Goal: Transaction & Acquisition: Download file/media

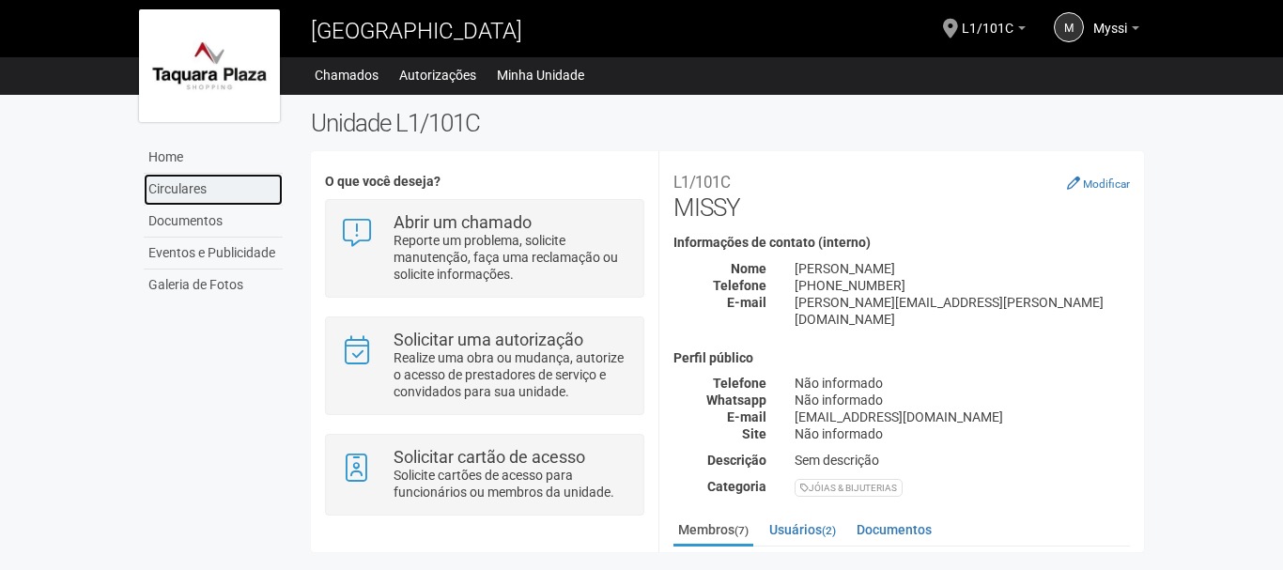
click at [194, 183] on link "Circulares" at bounding box center [213, 190] width 139 height 32
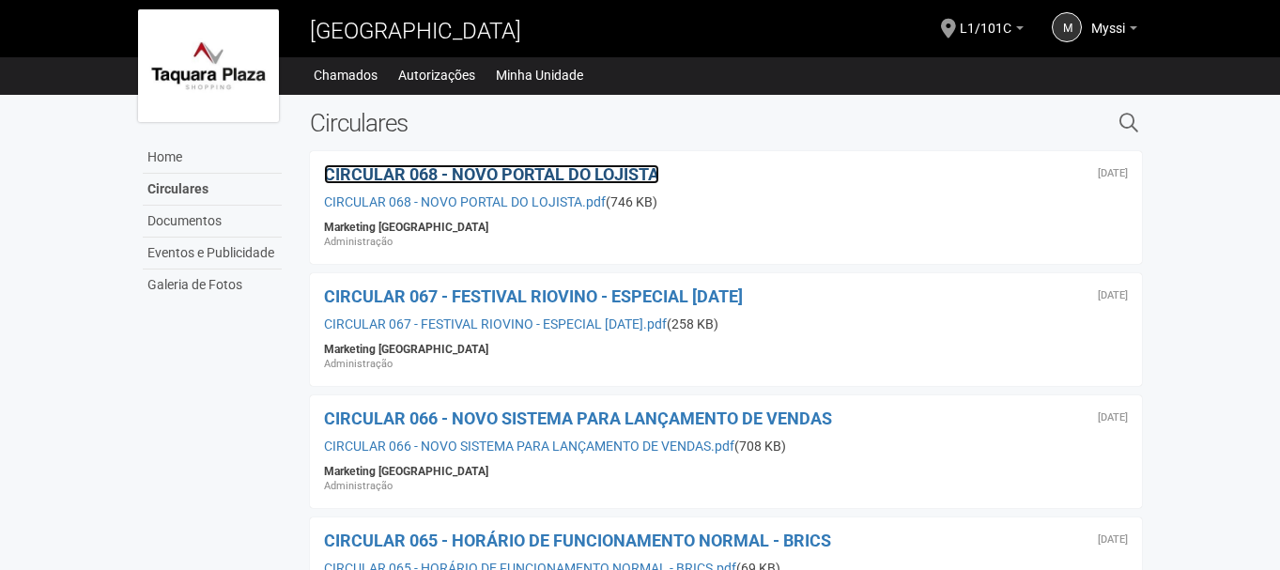
click at [471, 177] on span "CIRCULAR 068 - NOVO PORTAL DO LOJISTA" at bounding box center [491, 174] width 335 height 20
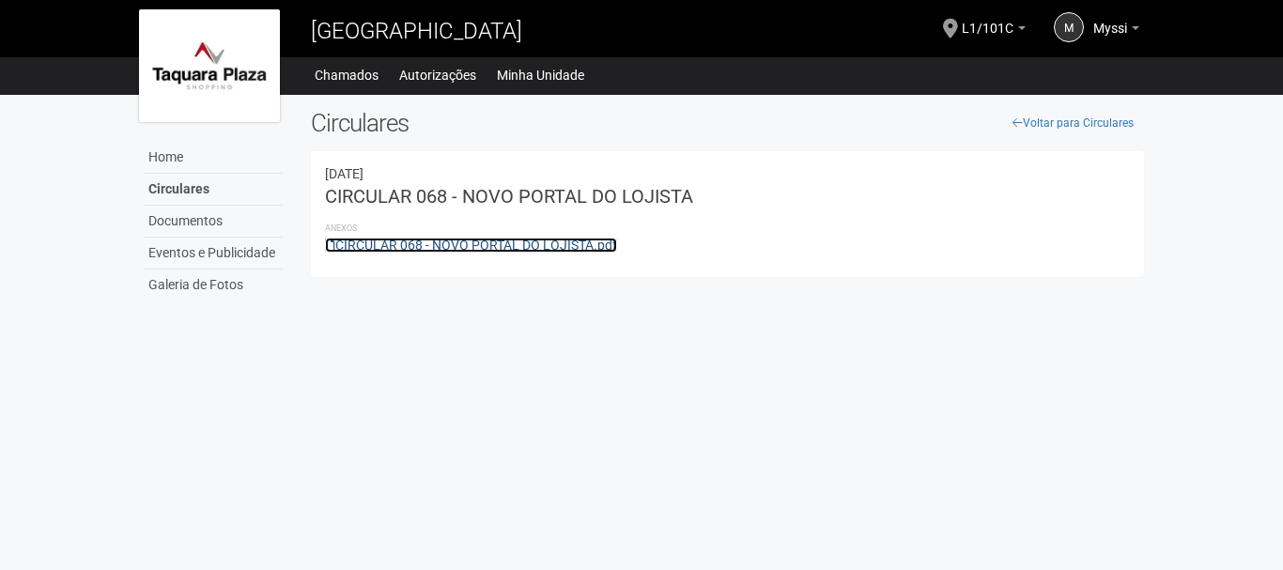
click at [499, 241] on link "CIRCULAR 068 - NOVO PORTAL DO LOJISTA.pdf" at bounding box center [471, 245] width 292 height 15
